Goal: Information Seeking & Learning: Learn about a topic

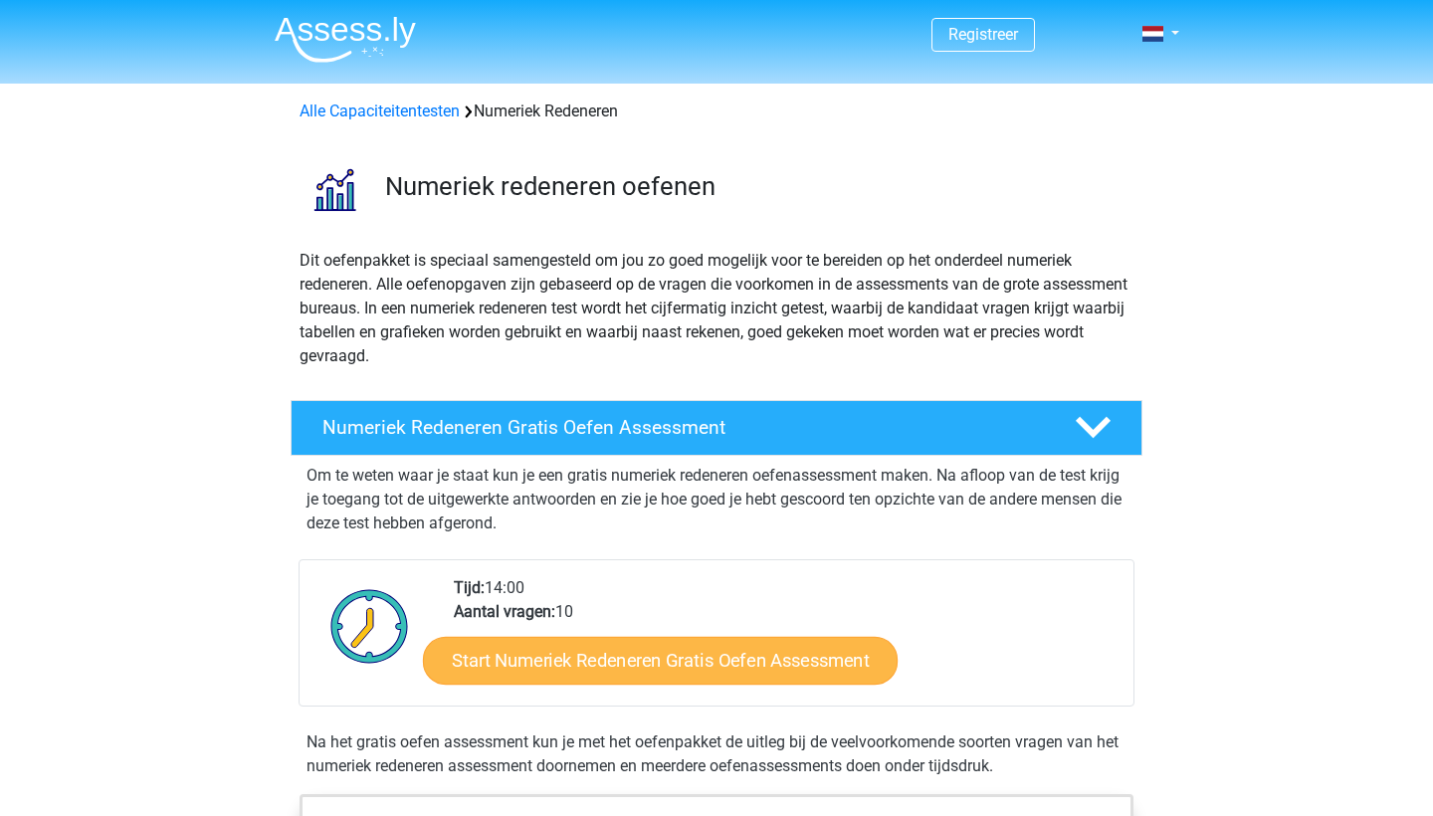
click at [561, 653] on link "Start Numeriek Redeneren Gratis Oefen Assessment" at bounding box center [660, 660] width 475 height 48
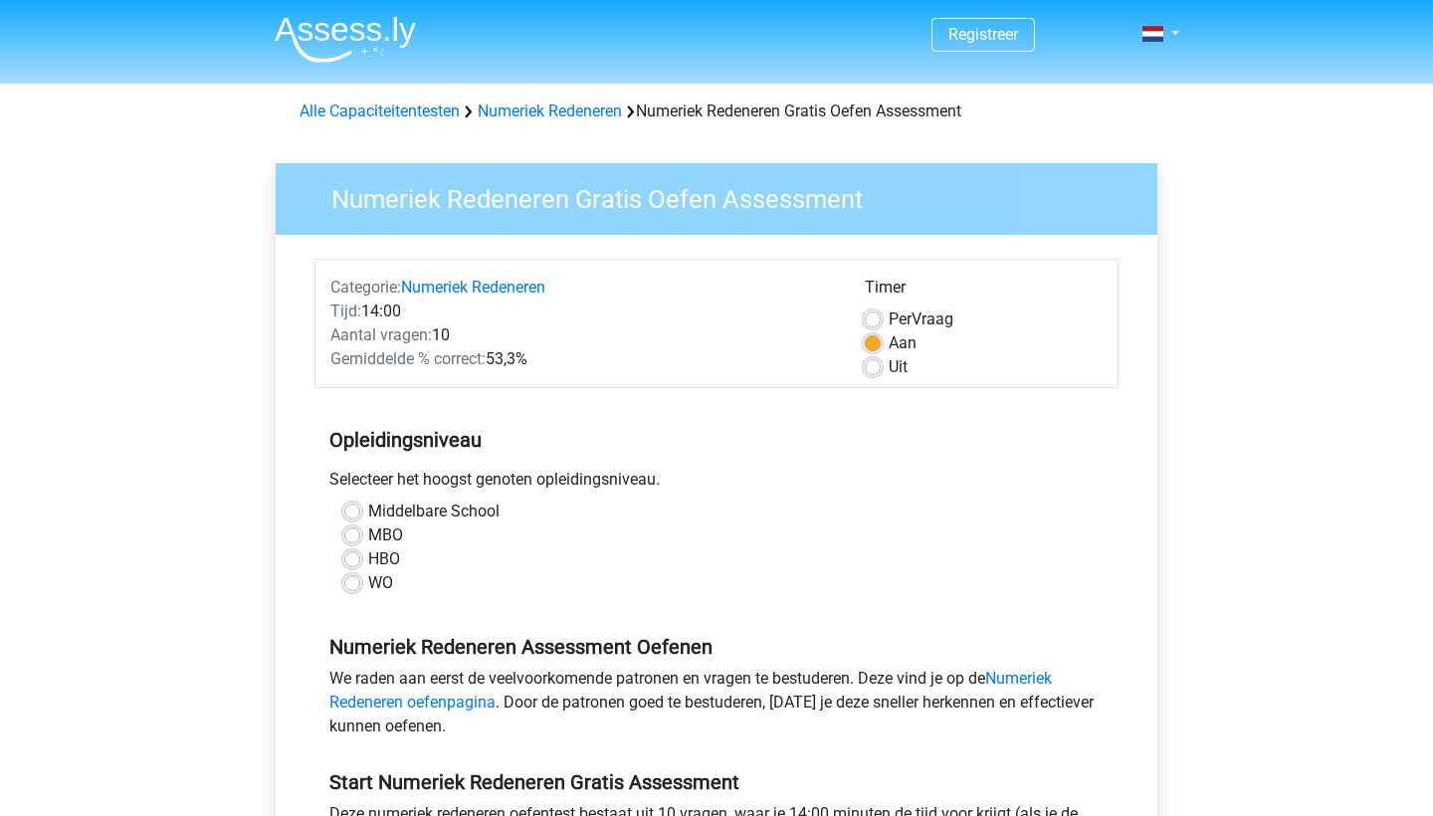
click at [888, 366] on label "Uit" at bounding box center [897, 367] width 19 height 24
click at [873, 366] on input "Uit" at bounding box center [873, 365] width 16 height 20
radio input "true"
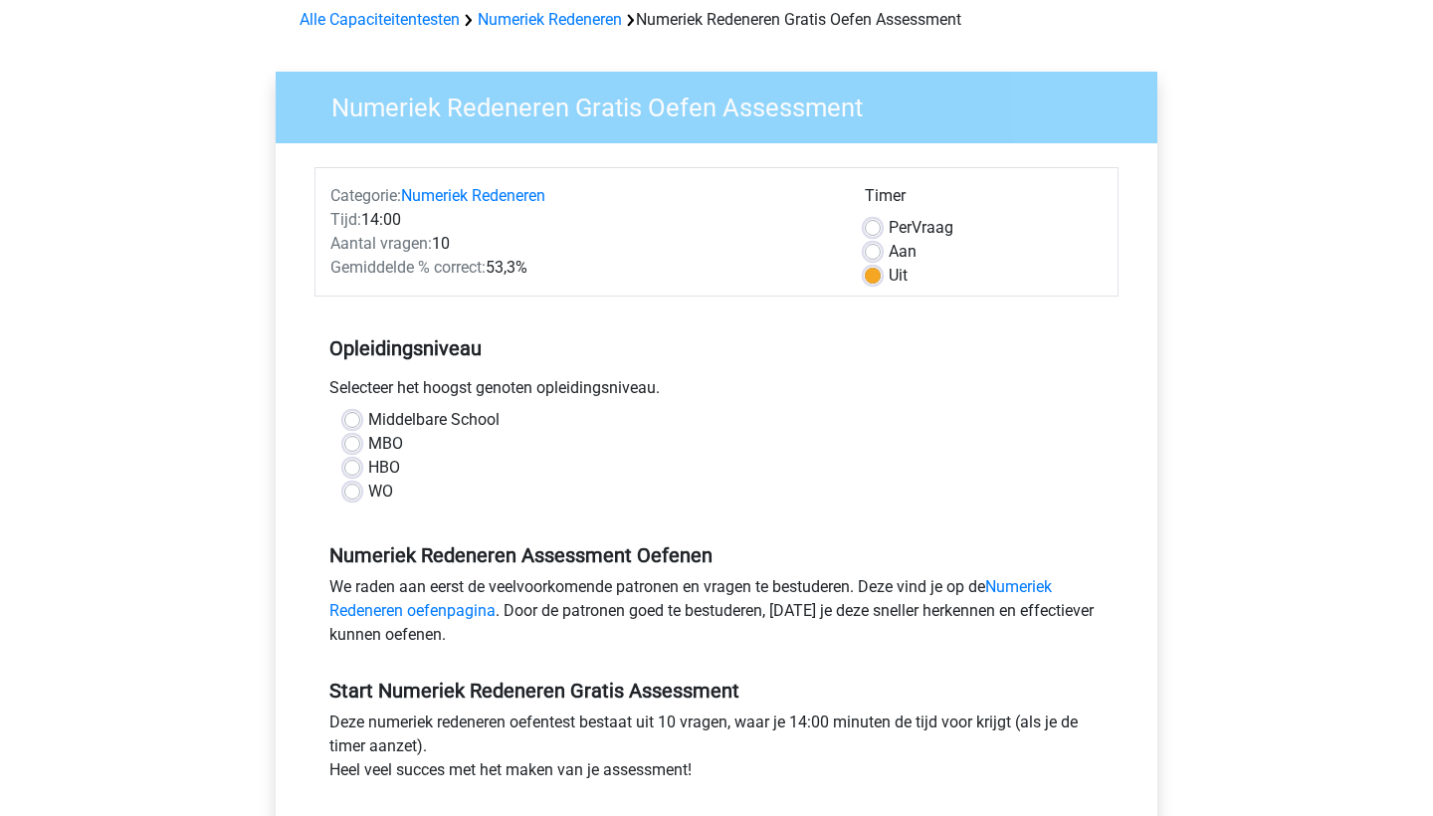
scroll to position [96, 0]
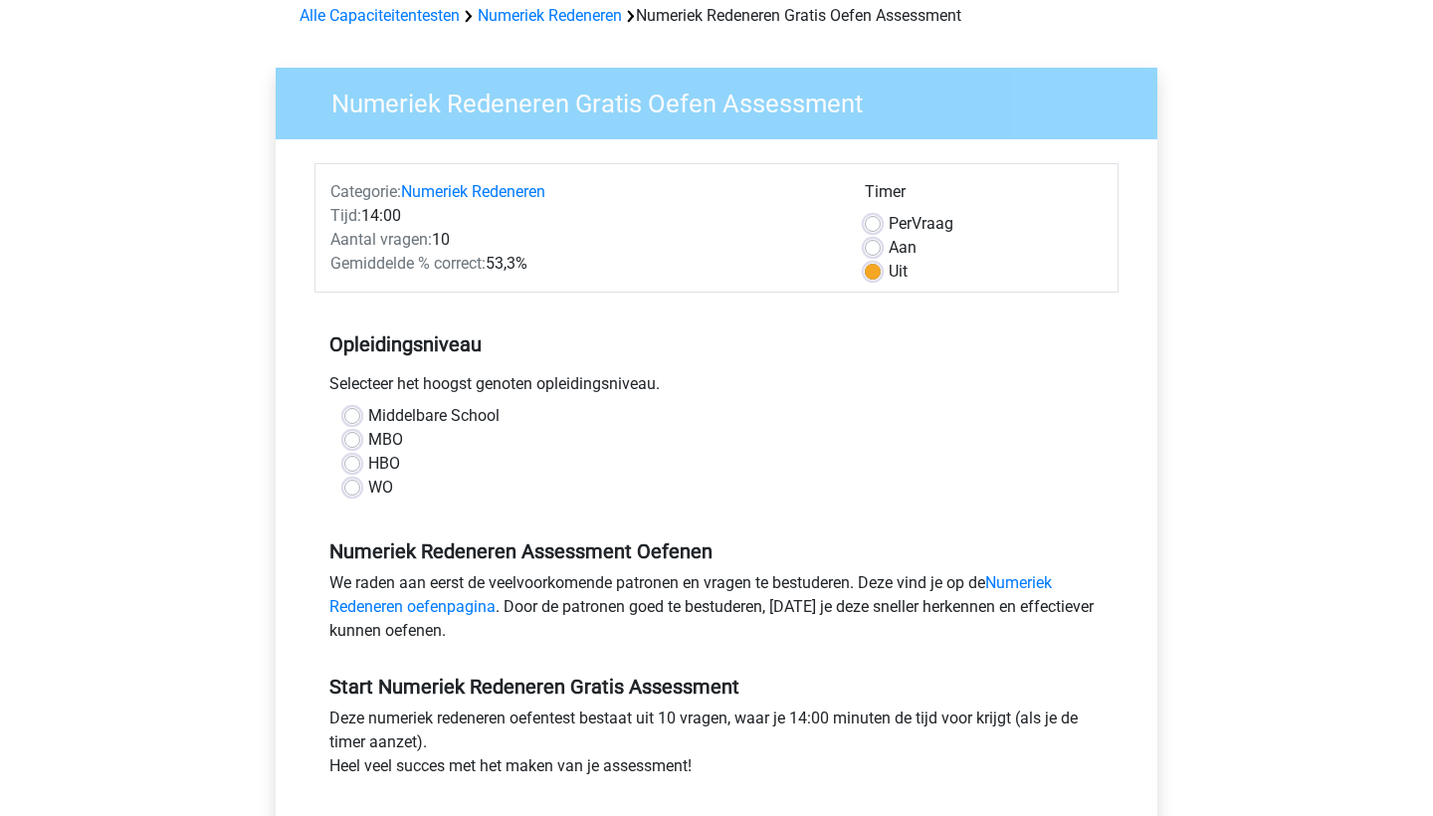
click at [368, 413] on label "Middelbare School" at bounding box center [433, 416] width 131 height 24
click at [353, 413] on input "Middelbare School" at bounding box center [352, 414] width 16 height 20
radio input "true"
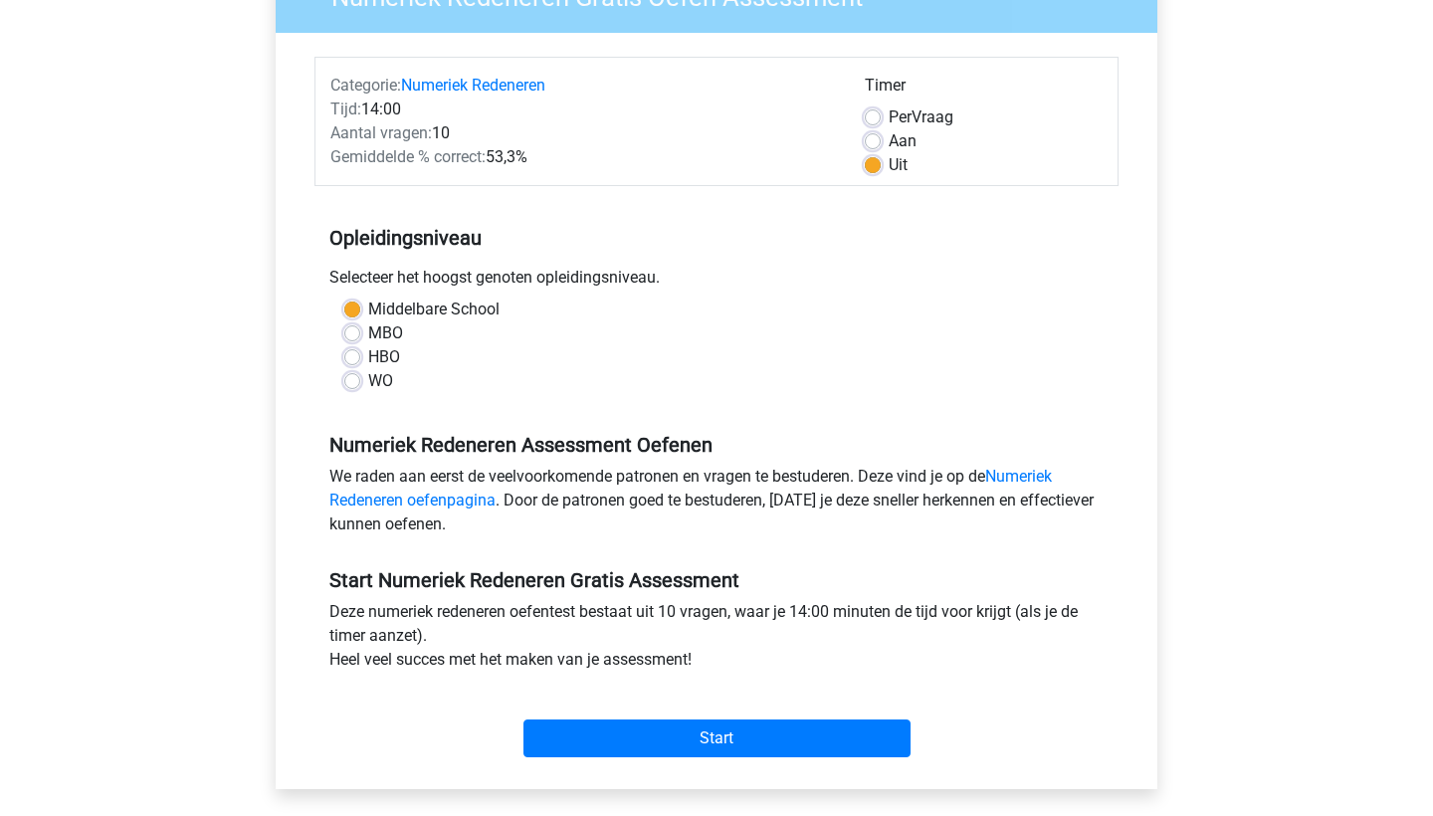
scroll to position [229, 0]
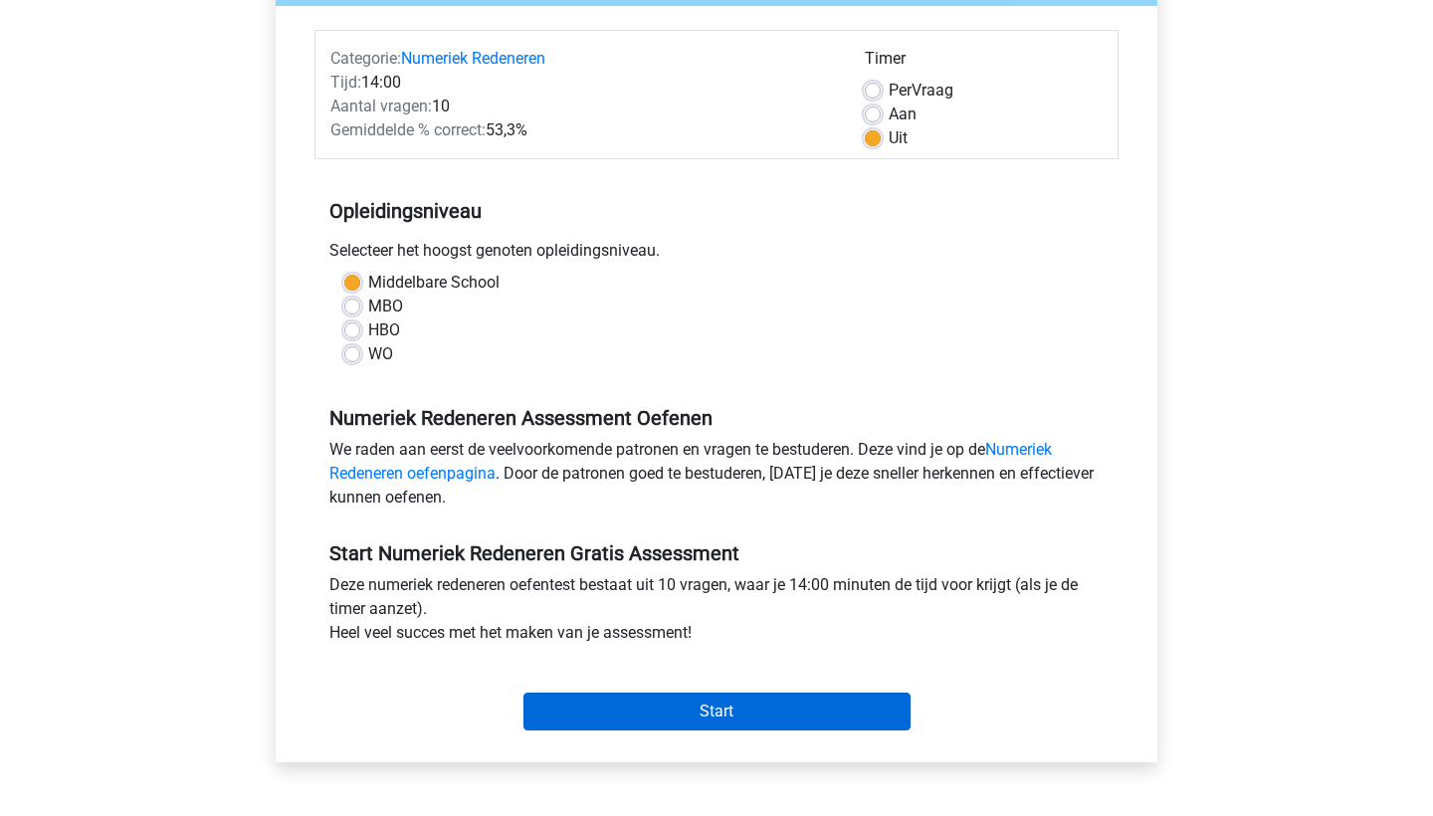
click at [569, 708] on input "Start" at bounding box center [716, 711] width 387 height 38
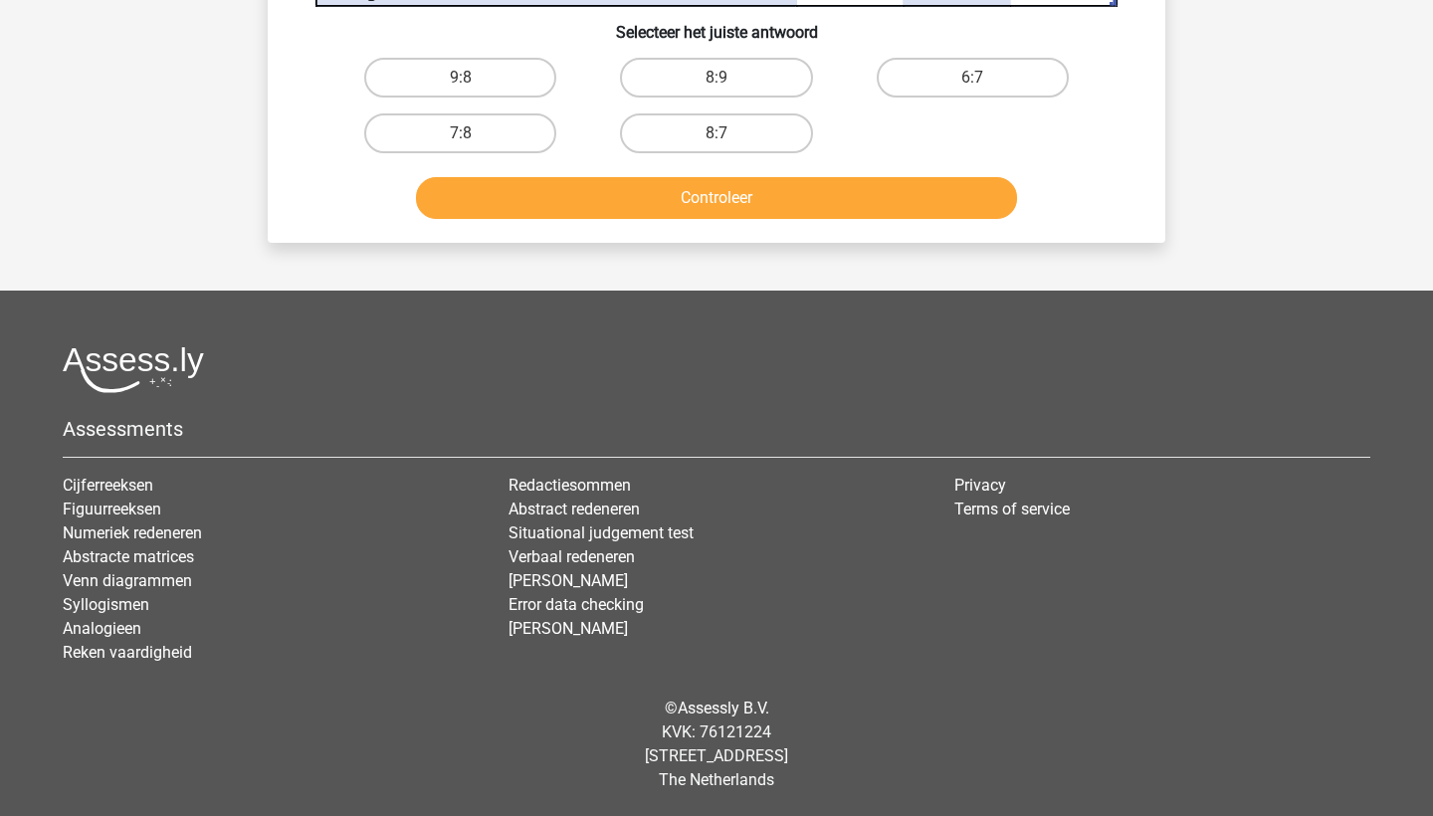
scroll to position [839, 0]
click at [763, 196] on button "Controleer" at bounding box center [717, 198] width 602 height 42
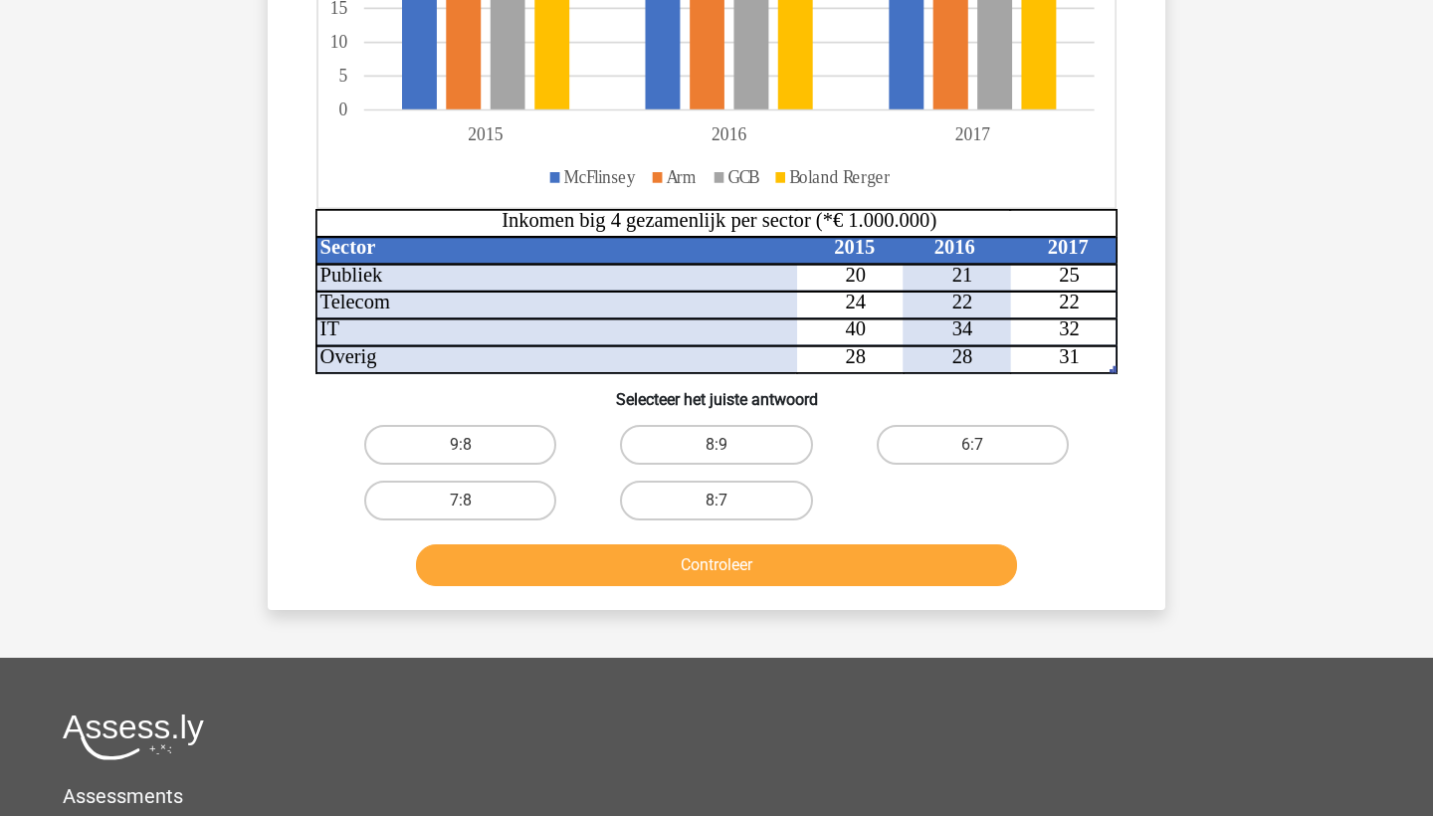
scroll to position [430, 0]
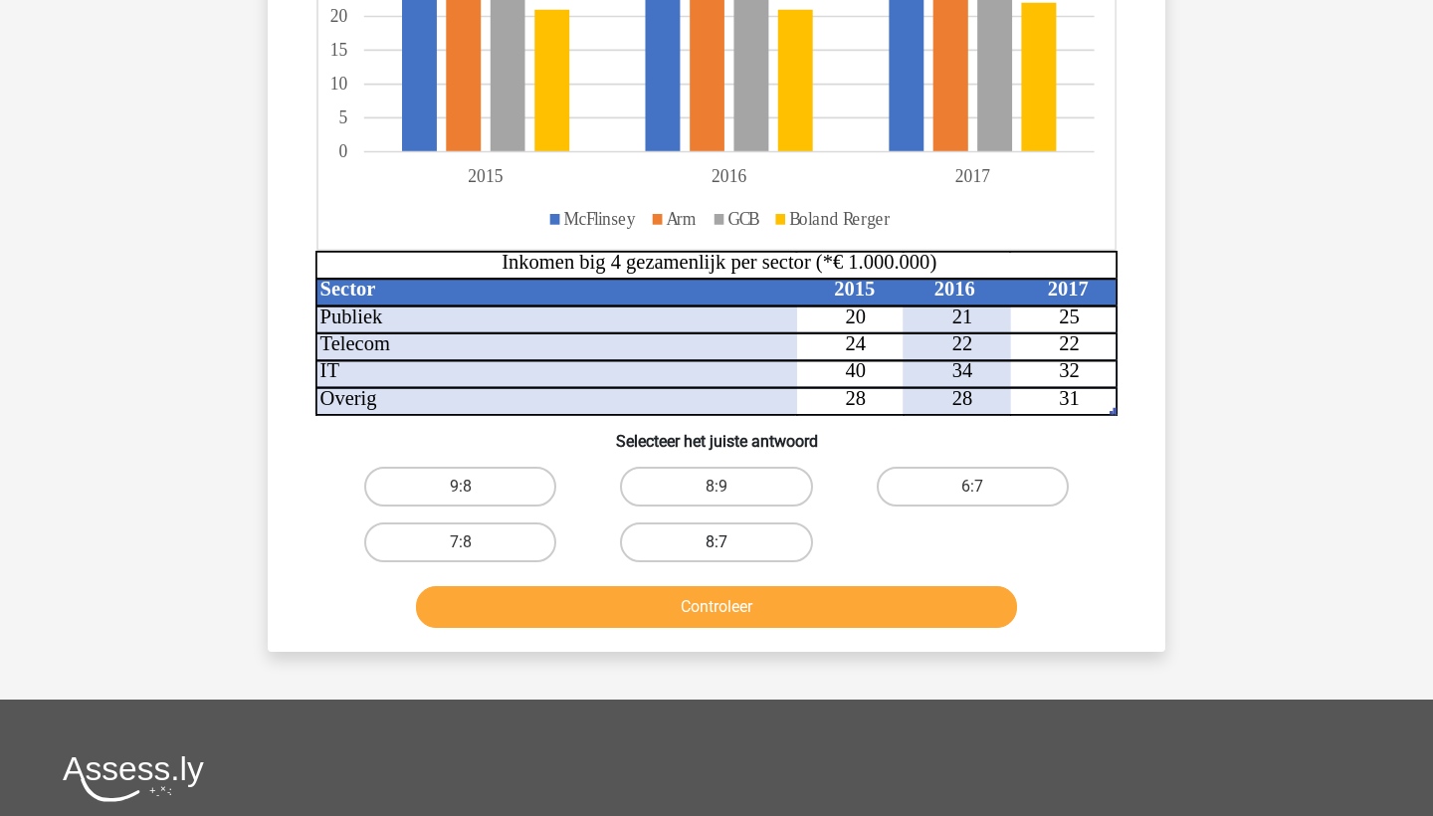
click at [677, 540] on label "8:7" at bounding box center [716, 542] width 192 height 40
click at [716, 542] on input "8:7" at bounding box center [722, 548] width 13 height 13
radio input "true"
click at [683, 610] on button "Controleer" at bounding box center [717, 607] width 602 height 42
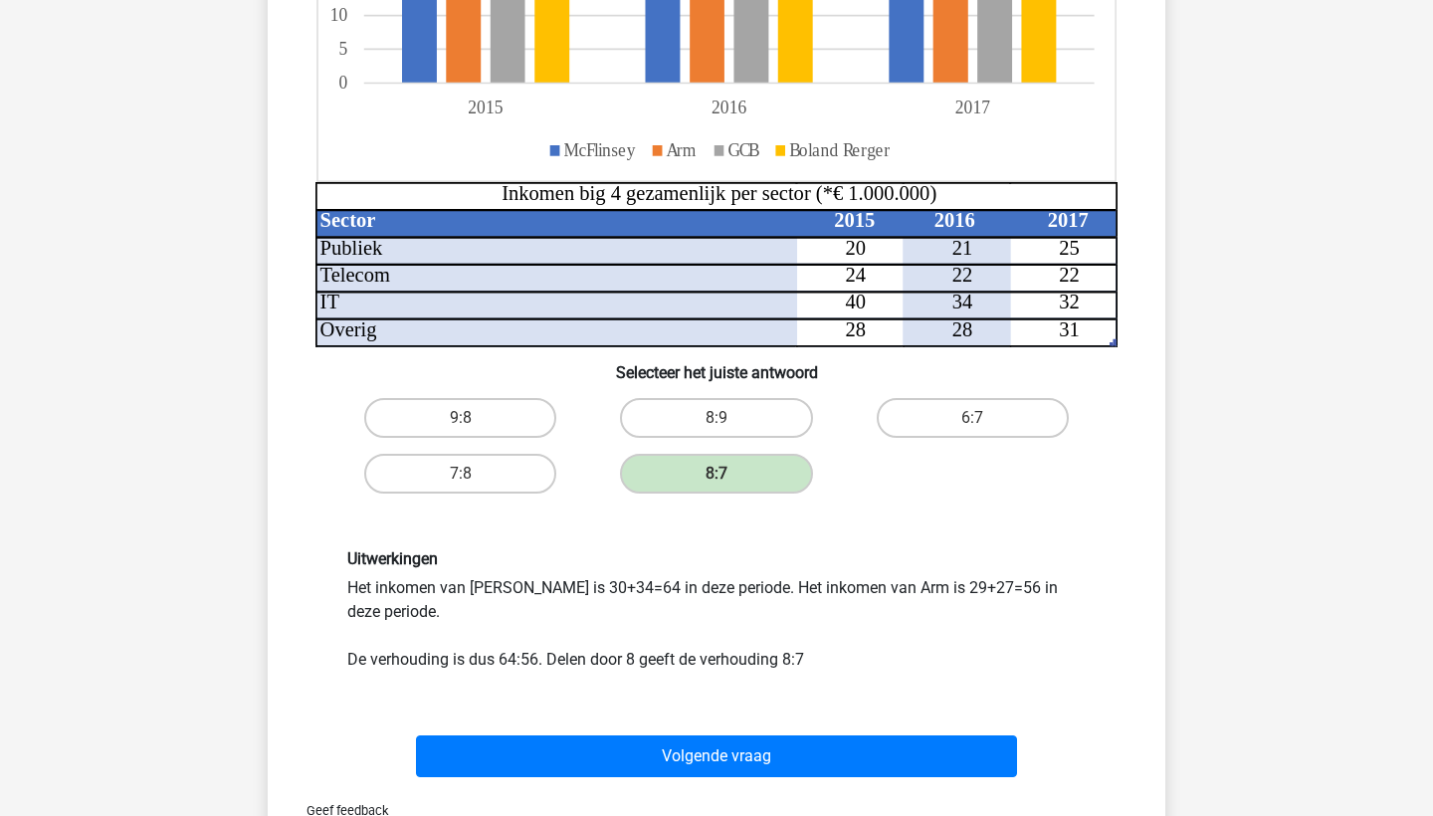
scroll to position [503, 0]
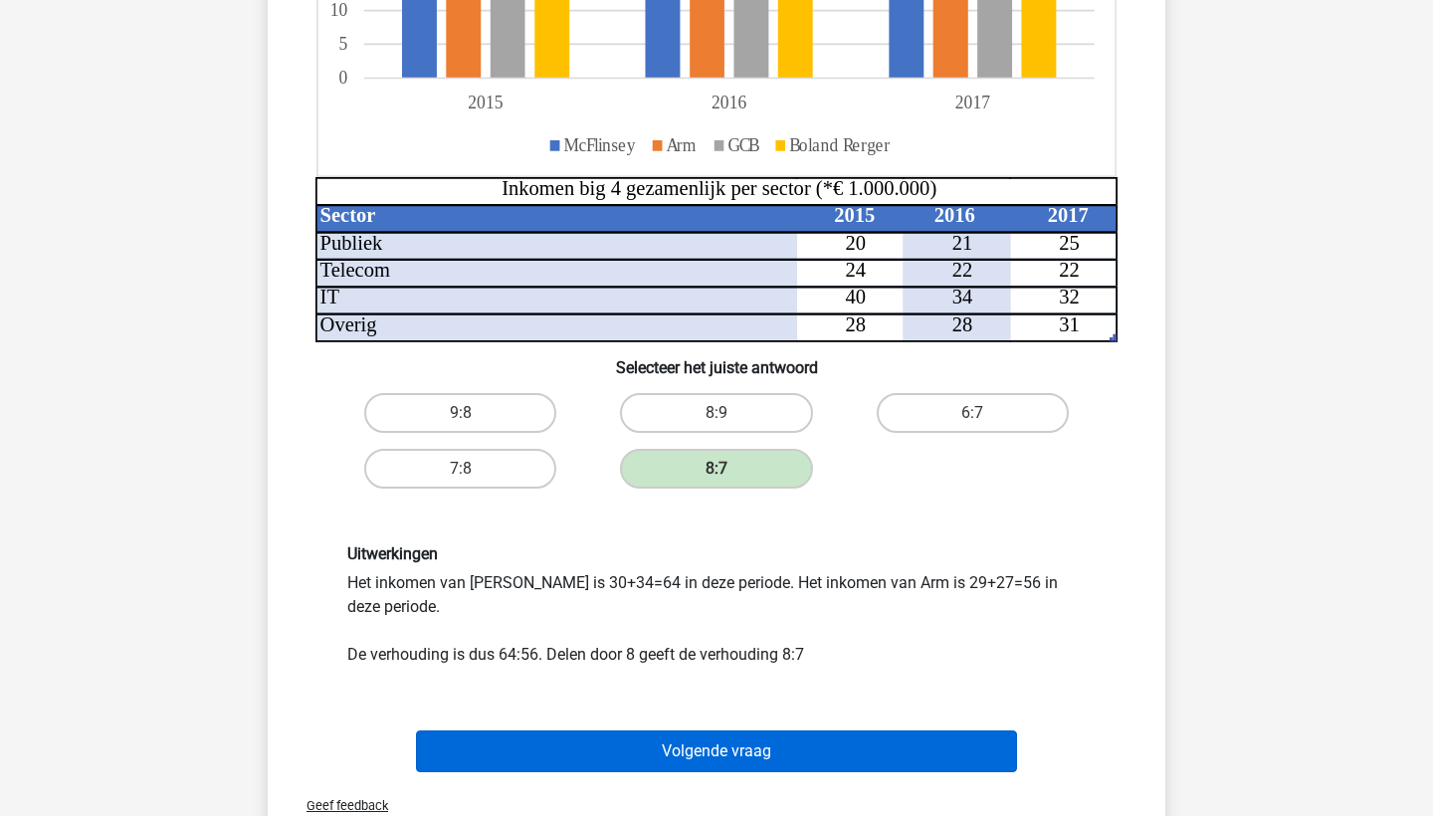
click at [671, 752] on button "Volgende vraag" at bounding box center [717, 751] width 602 height 42
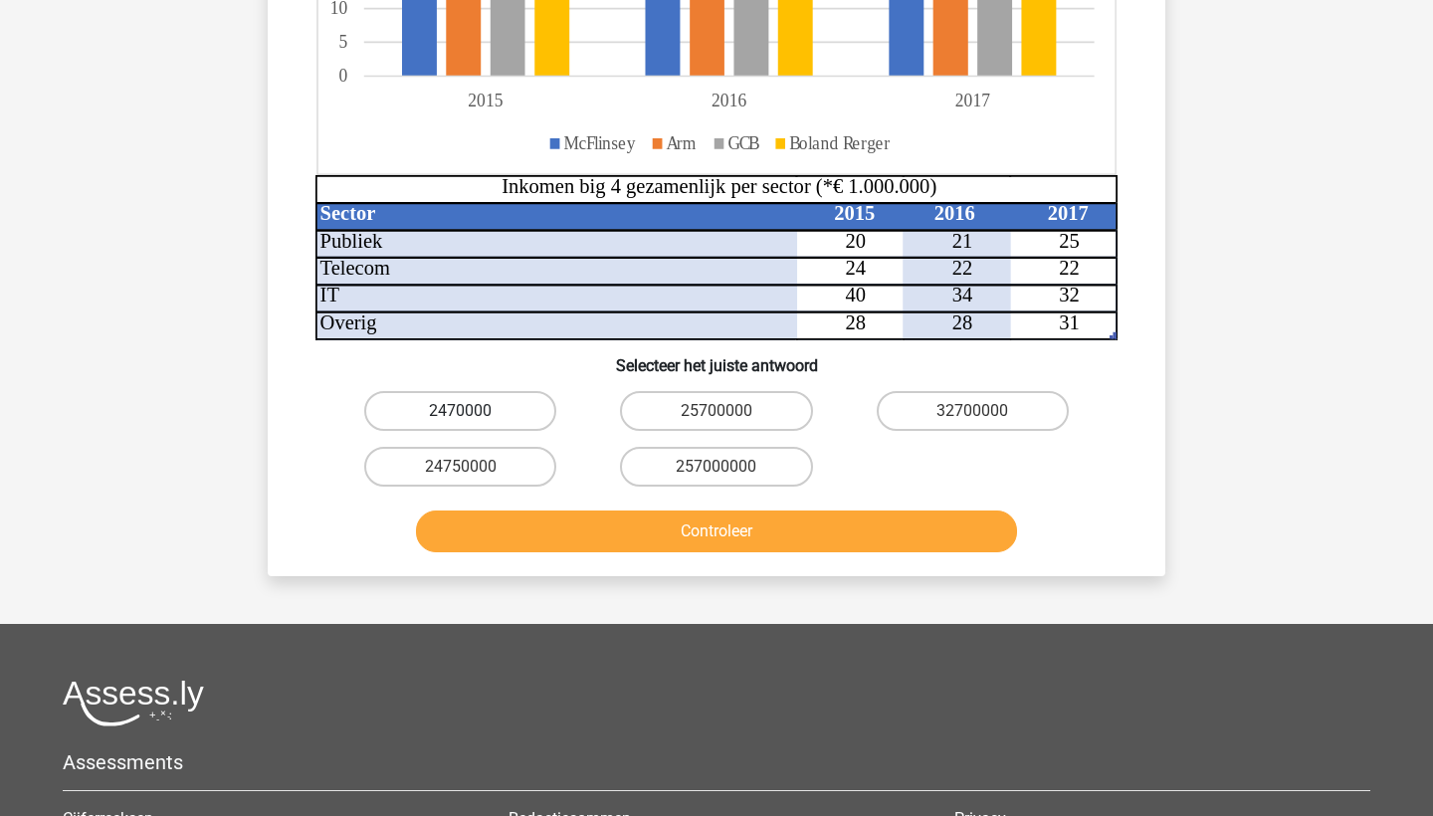
scroll to position [567, 0]
